Goal: Task Accomplishment & Management: Use online tool/utility

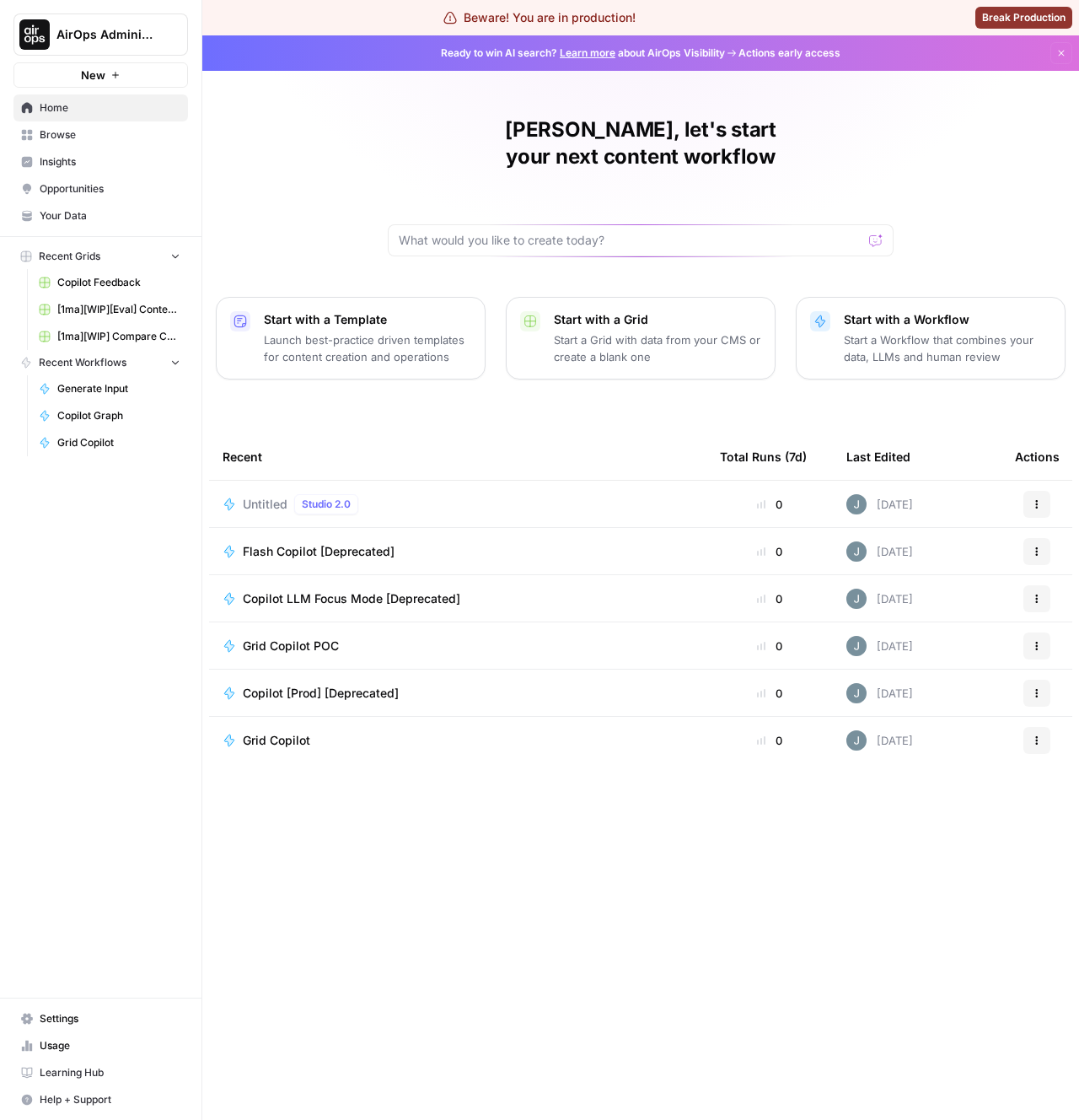
click at [312, 926] on div "Javier, let's start your next content workflow Start with a Template Launch bes…" at bounding box center [641, 577] width 877 height 1085
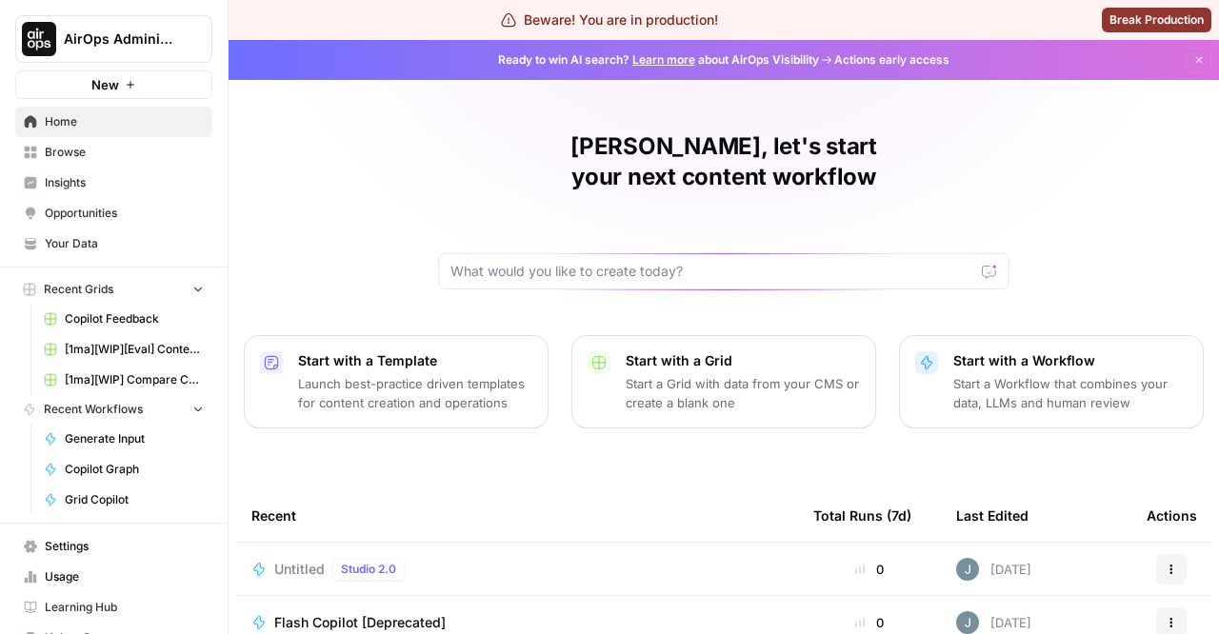
click at [105, 255] on link "Your Data" at bounding box center [113, 244] width 197 height 30
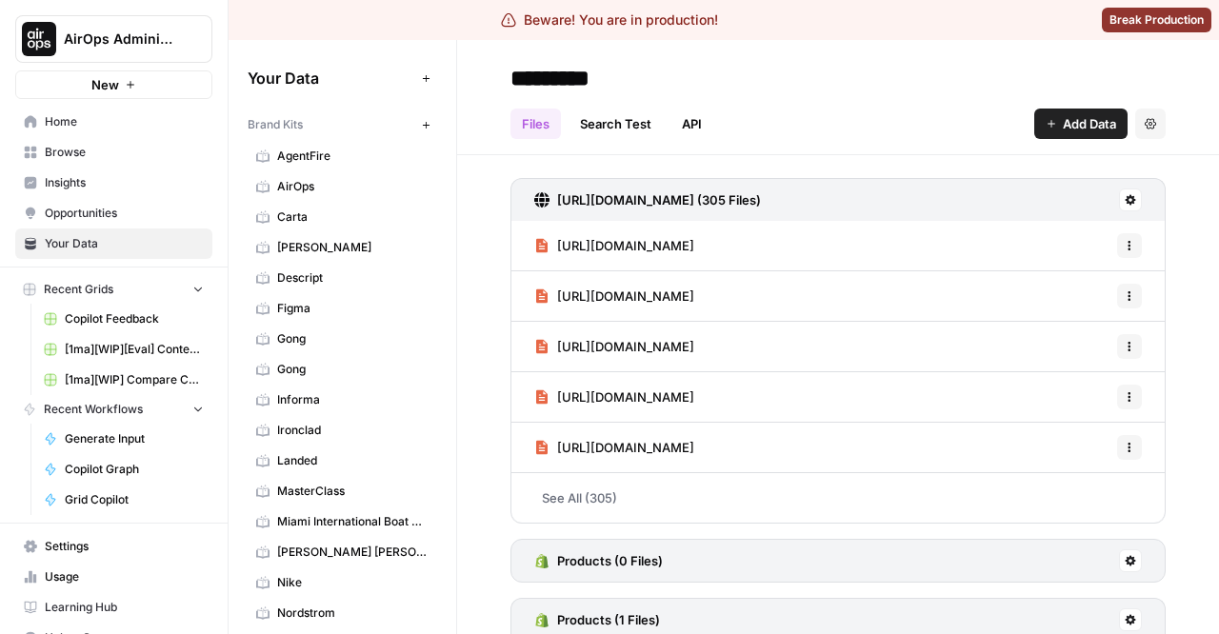
click at [70, 225] on link "Opportunities" at bounding box center [113, 213] width 197 height 30
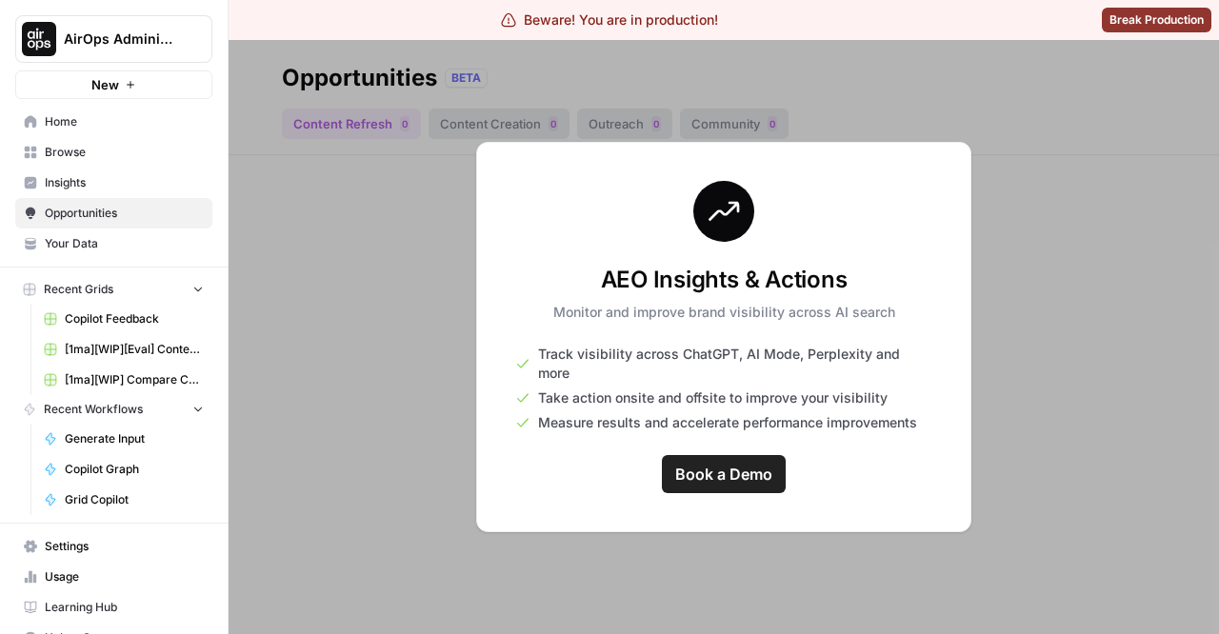
click at [87, 229] on link "Your Data" at bounding box center [113, 244] width 197 height 30
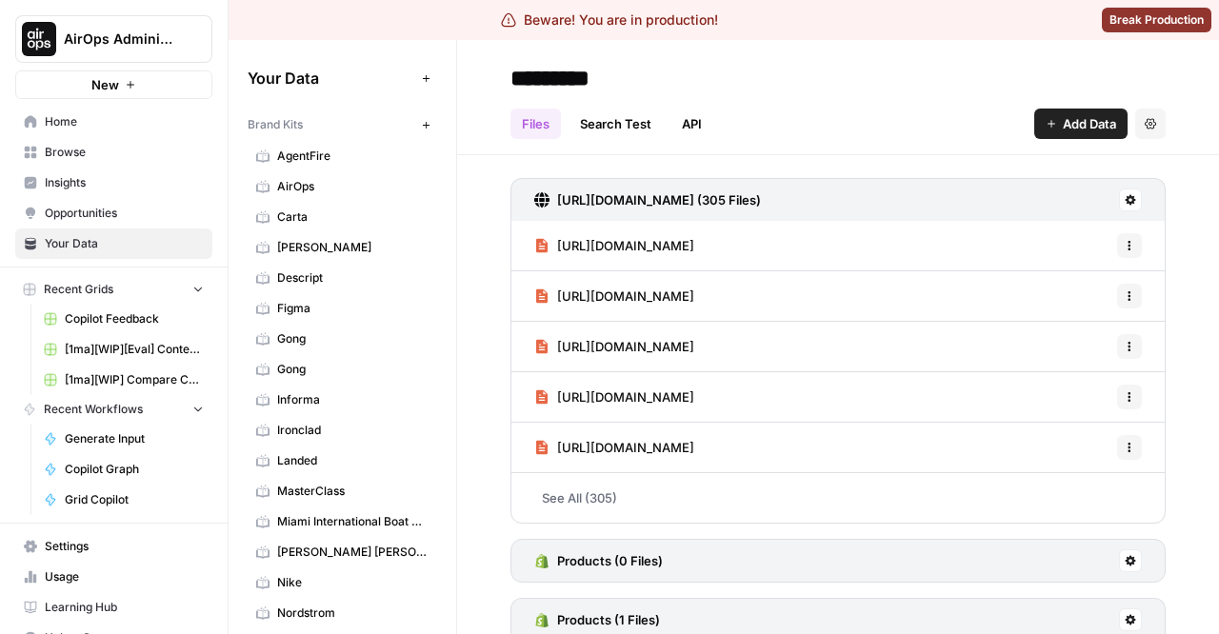
click at [111, 109] on link "Home" at bounding box center [113, 122] width 197 height 30
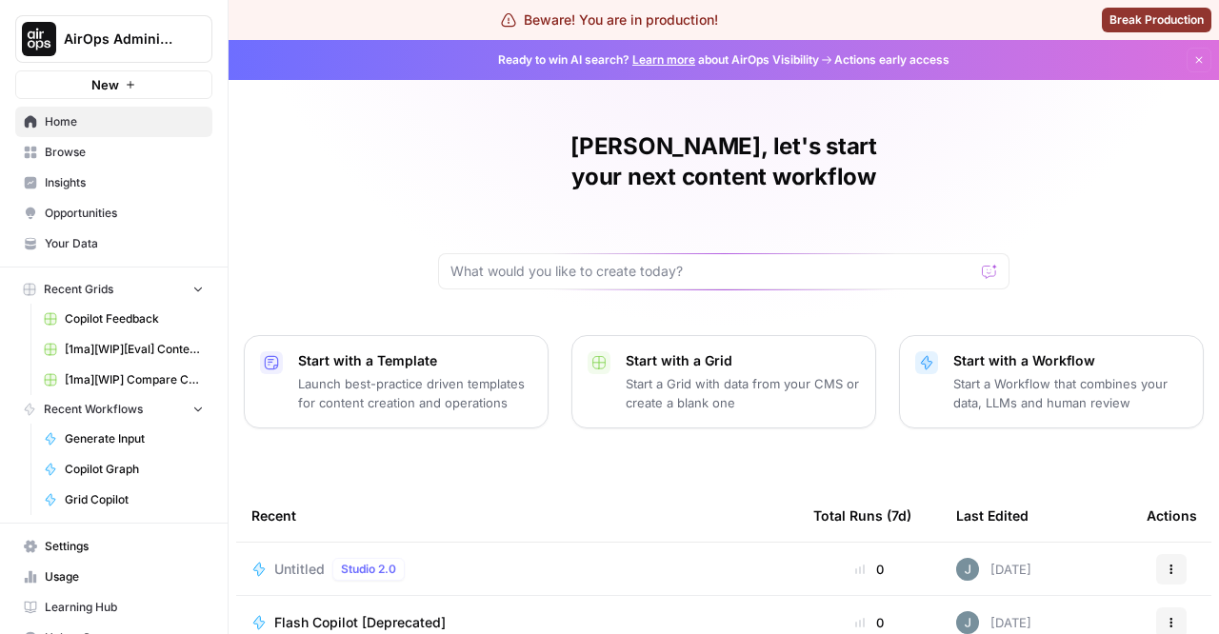
click at [64, 154] on span "Browse" at bounding box center [124, 152] width 159 height 17
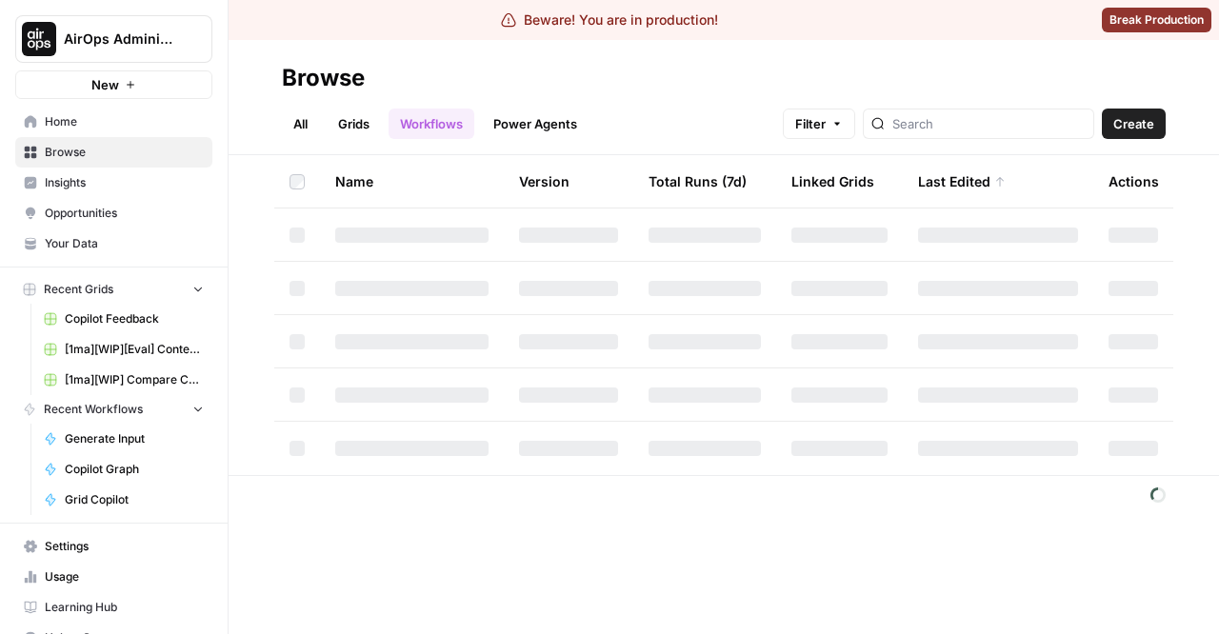
click at [553, 529] on div "Browse All Grids Workflows Power Agents Filter Create Name Version Total Runs (…" at bounding box center [724, 337] width 991 height 594
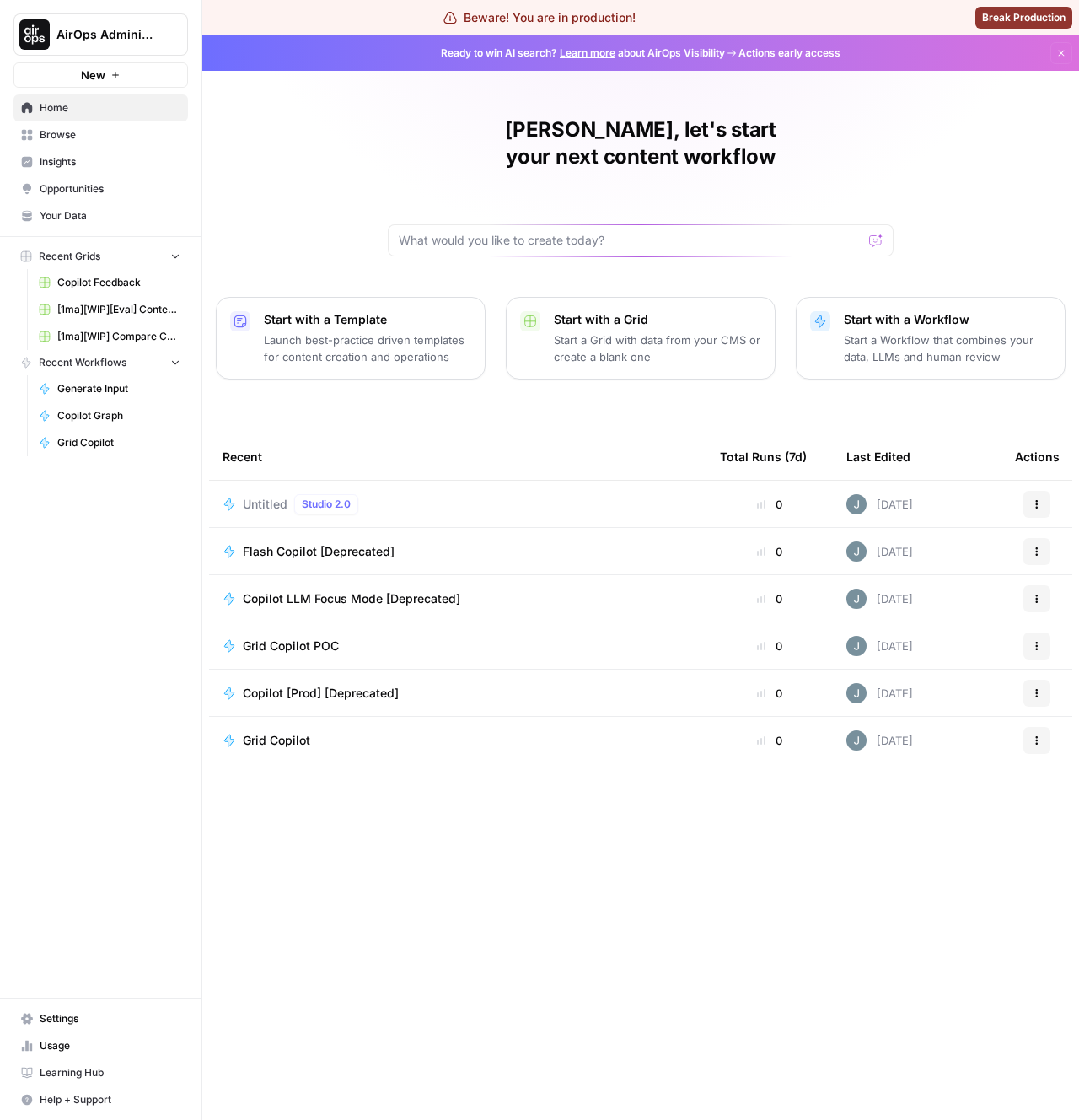
click at [251, 496] on span "Untitled" at bounding box center [265, 504] width 44 height 17
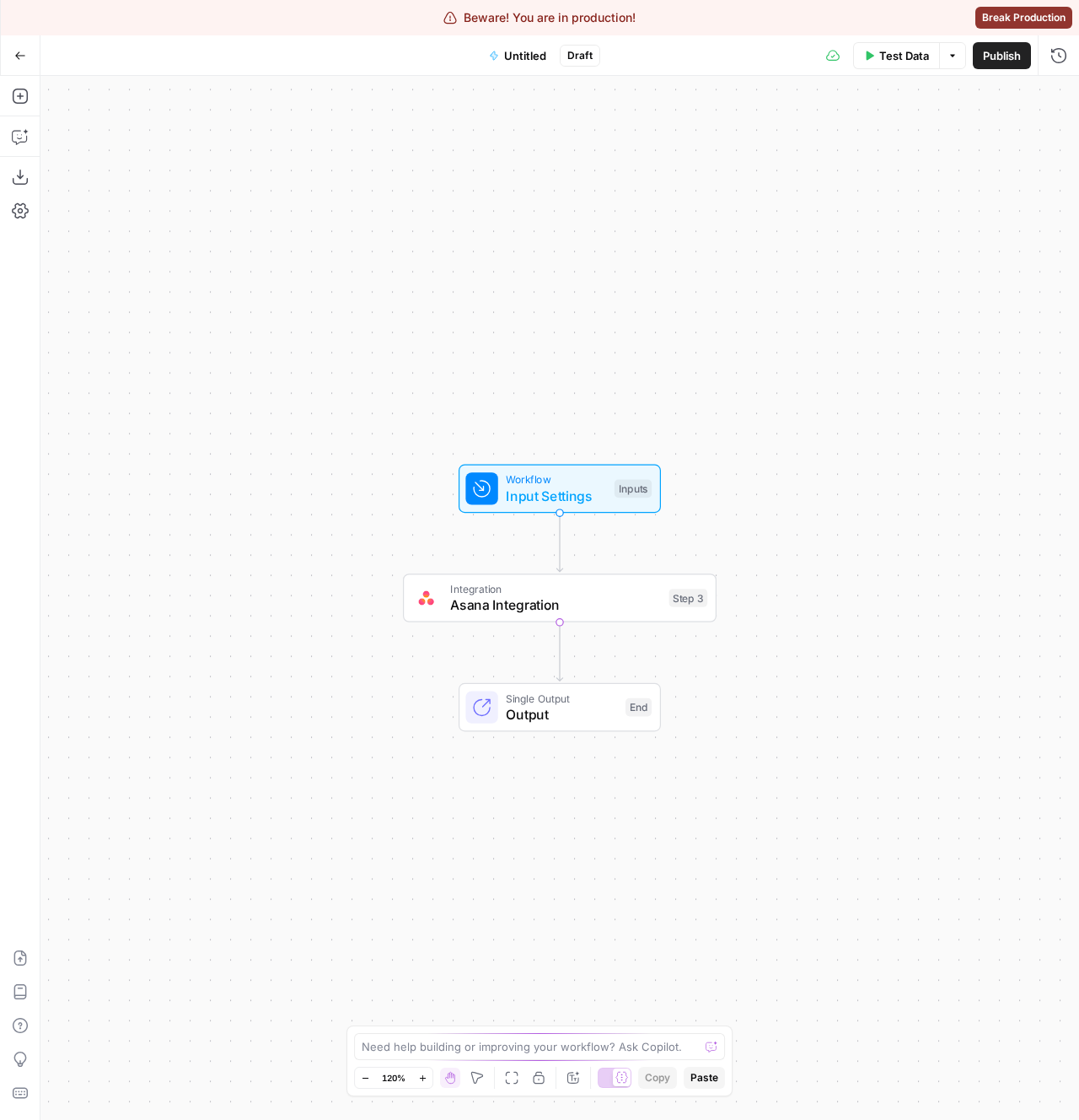
click at [472, 601] on span "Asana Integration" at bounding box center [556, 605] width 211 height 20
type input "Asana 1"
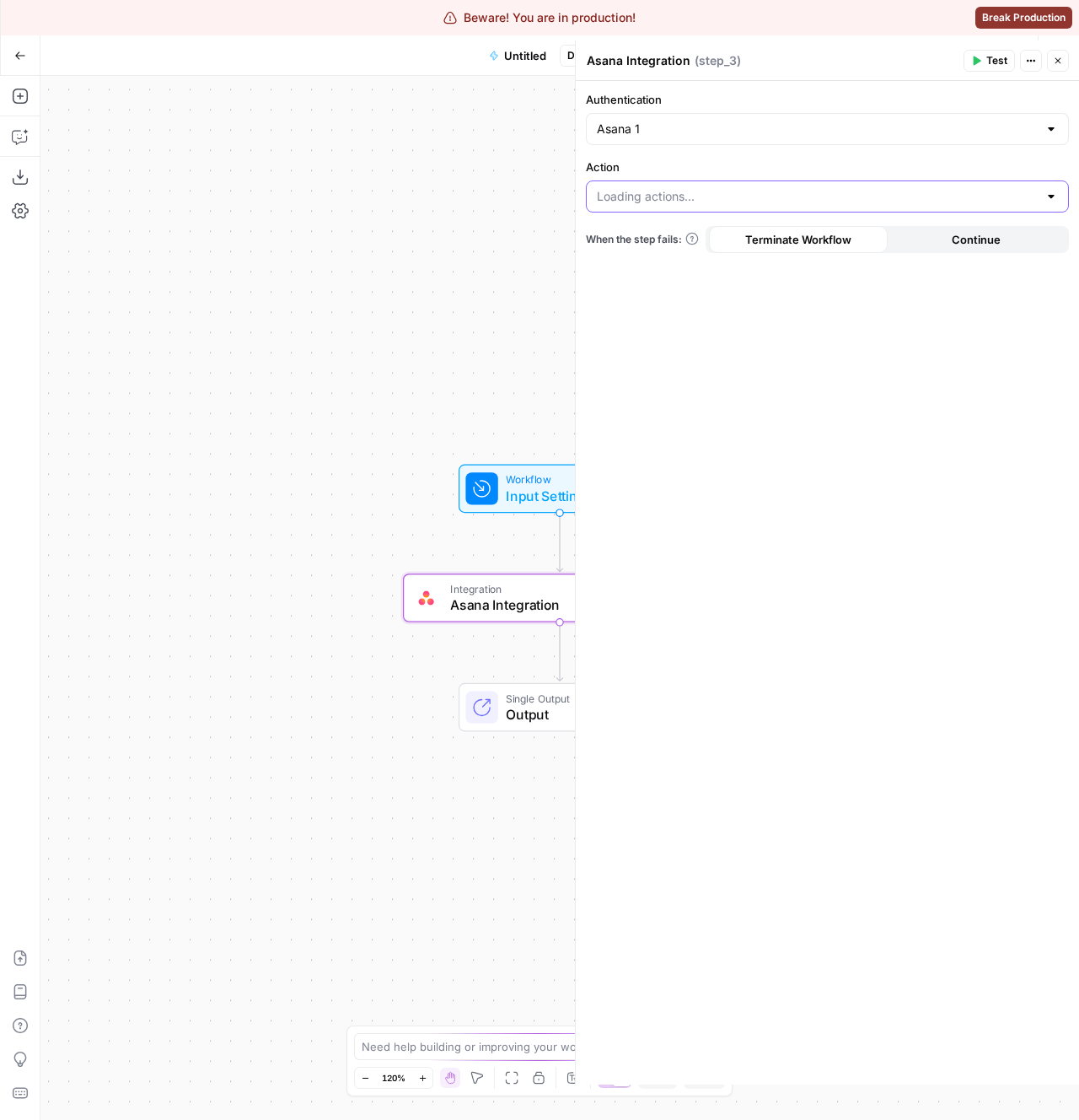
click at [676, 195] on input "Action" at bounding box center [817, 196] width 441 height 17
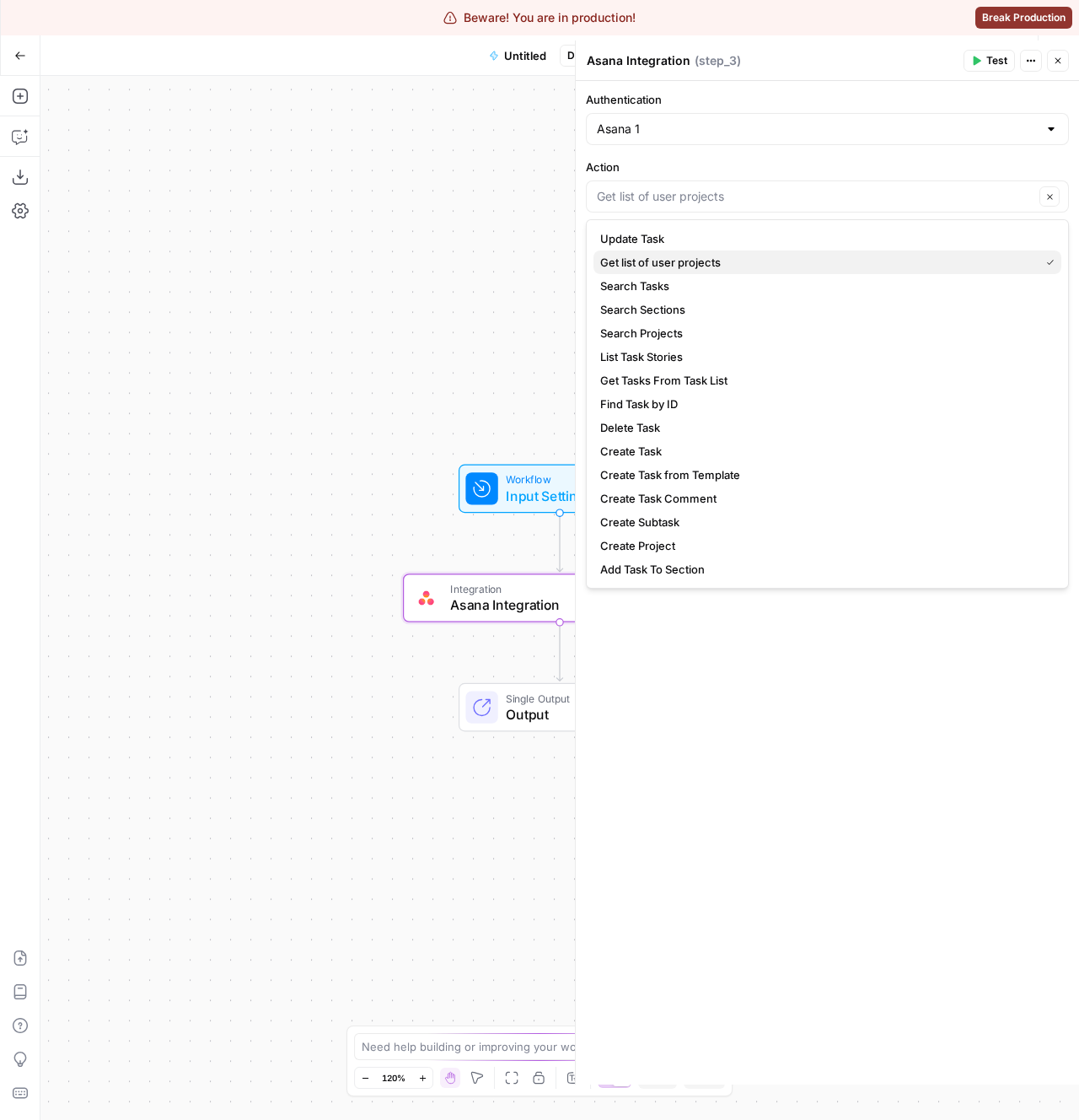
click at [677, 259] on span "Get list of user projects" at bounding box center [816, 262] width 433 height 17
type input "Get list of user projects"
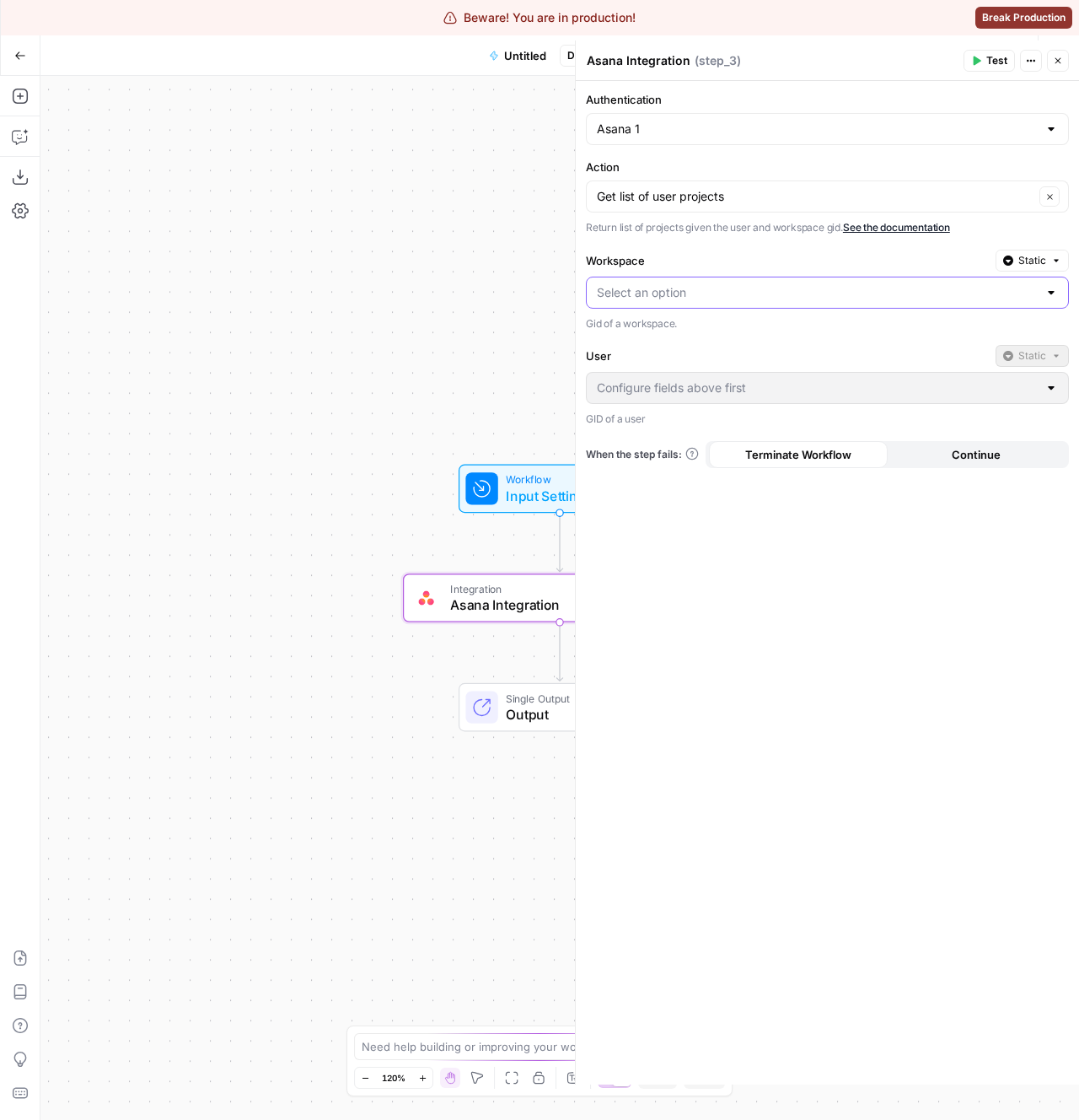
click at [686, 292] on input "Workspace" at bounding box center [817, 292] width 441 height 17
click at [684, 259] on label "Workspace" at bounding box center [787, 260] width 403 height 17
click at [684, 284] on input "Workspace" at bounding box center [817, 292] width 441 height 17
